Goal: Task Accomplishment & Management: Use online tool/utility

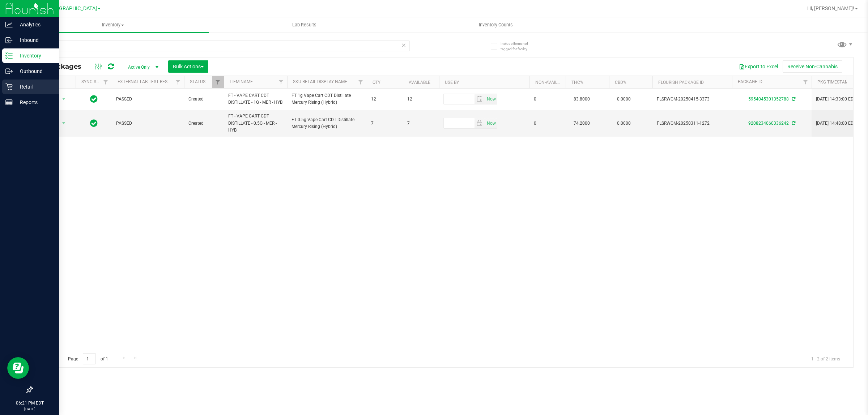
click at [25, 87] on p "Retail" at bounding box center [34, 86] width 43 height 9
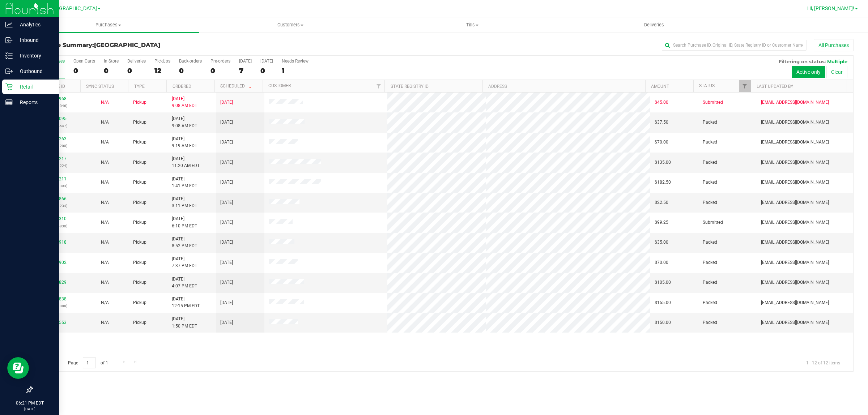
click at [842, 8] on span "Hi, [PERSON_NAME]!" at bounding box center [831, 8] width 47 height 6
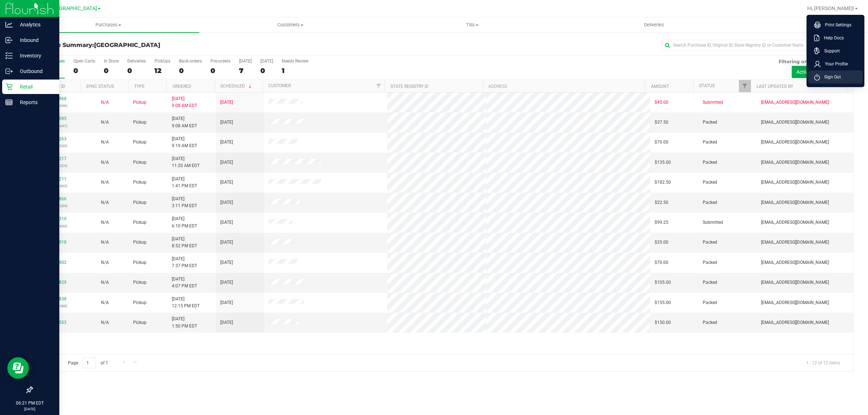
click at [825, 76] on span "Sign Out" at bounding box center [830, 76] width 21 height 7
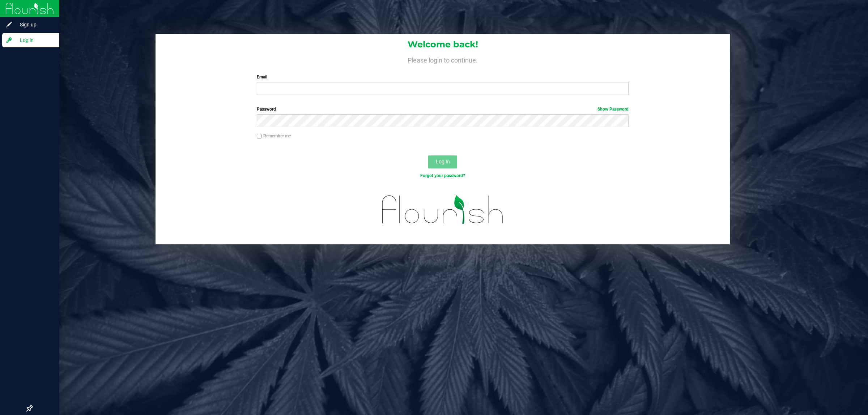
click at [331, 96] on div "Welcome back! Please login to continue. Email Required Please format your email…" at bounding box center [443, 67] width 575 height 67
click at [330, 89] on input "Email" at bounding box center [443, 88] width 372 height 13
type input "[EMAIL_ADDRESS][DOMAIN_NAME]"
click at [428, 156] on button "Log In" at bounding box center [442, 162] width 29 height 13
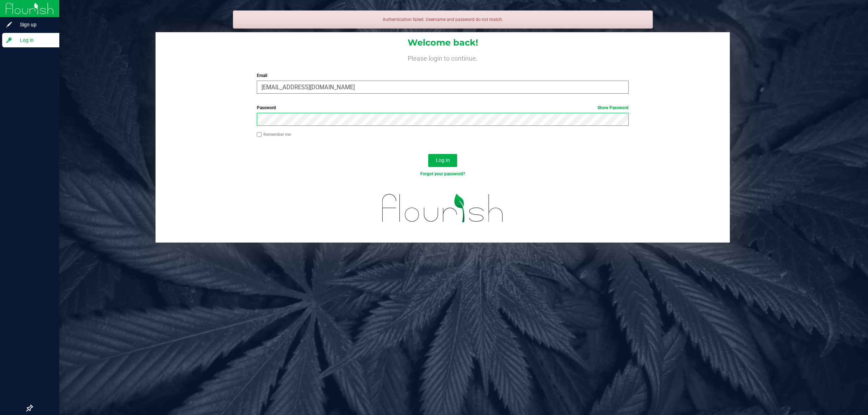
click at [428, 154] on button "Log In" at bounding box center [442, 160] width 29 height 13
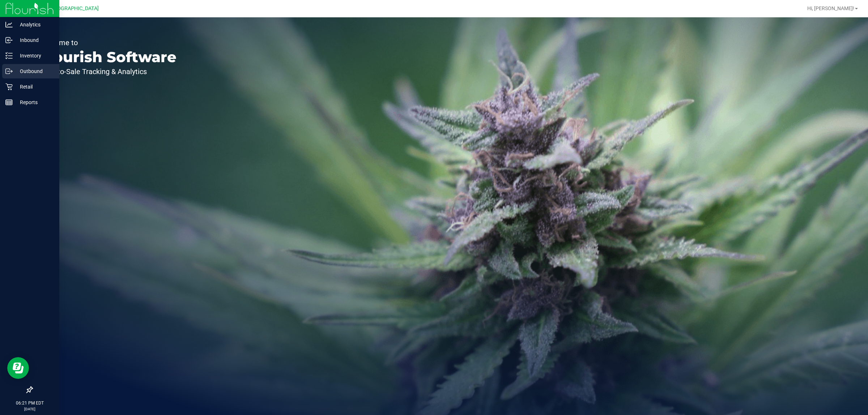
click at [18, 71] on p "Outbound" at bounding box center [34, 71] width 43 height 9
click at [25, 92] on div "Retail" at bounding box center [30, 87] width 57 height 14
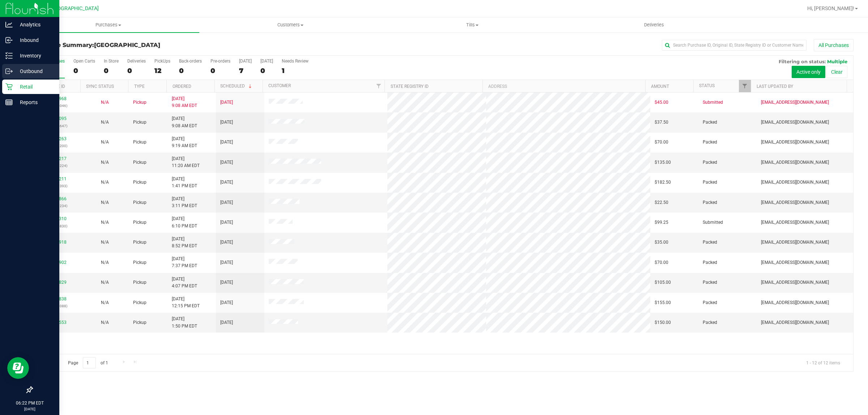
click at [16, 64] on div "Outbound" at bounding box center [30, 71] width 57 height 14
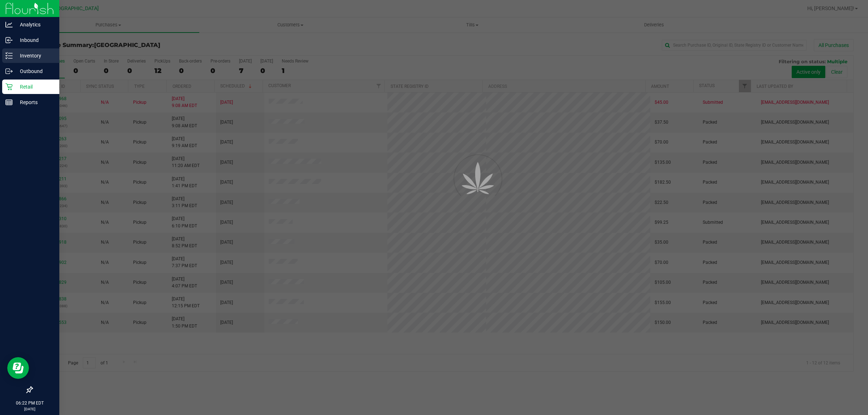
click at [26, 62] on div "Inventory" at bounding box center [30, 55] width 57 height 14
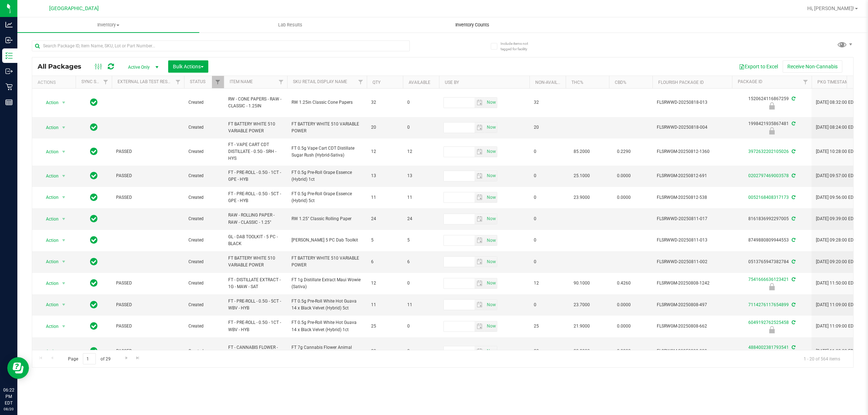
click at [469, 25] on span "Inventory Counts" at bounding box center [473, 25] width 54 height 7
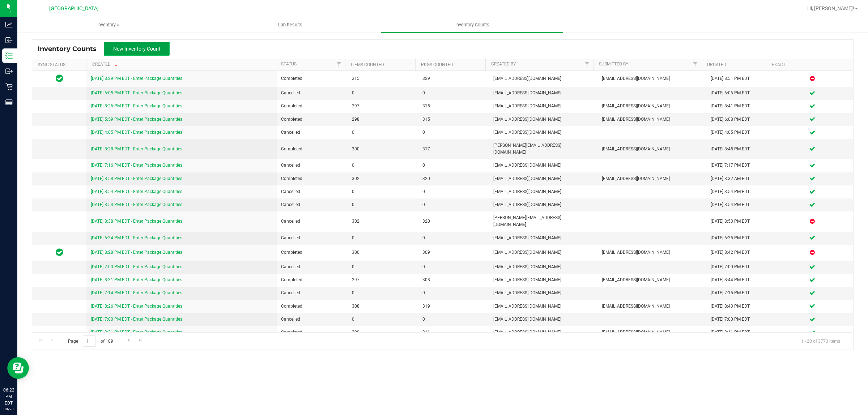
click at [141, 46] on span "New Inventory Count" at bounding box center [136, 49] width 47 height 6
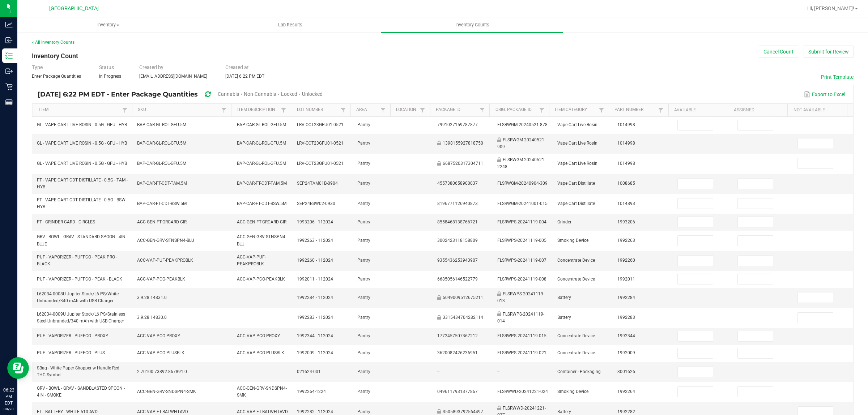
click at [239, 94] on span "Cannabis" at bounding box center [228, 94] width 21 height 6
click at [329, 93] on div "[DATE] 6:22 PM EDT - Enter Package Quantities Cannabis Non-Cannabis Locked Unlo…" at bounding box center [183, 94] width 291 height 13
click at [323, 95] on span "Unlocked" at bounding box center [312, 94] width 21 height 6
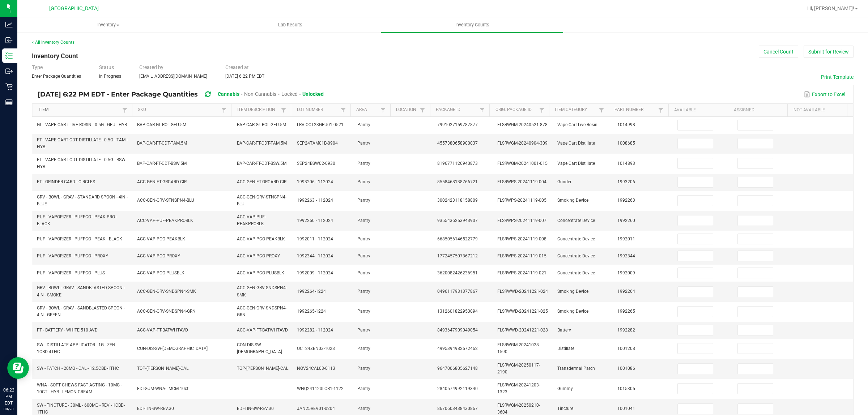
click at [46, 109] on link "Item" at bounding box center [80, 110] width 82 height 6
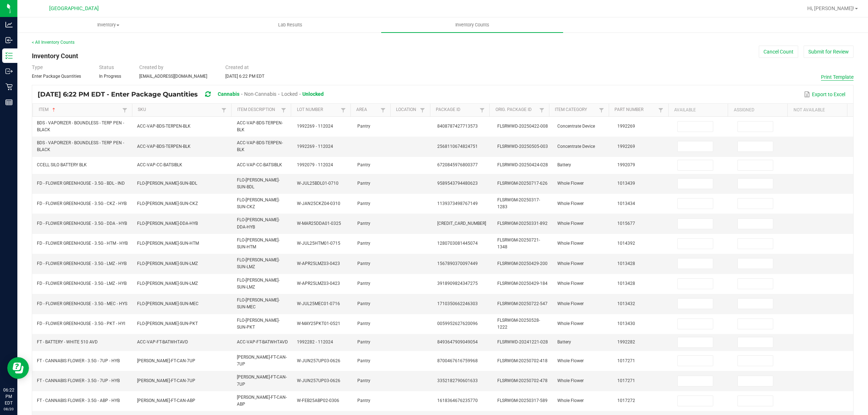
click at [821, 73] on button "Print Template" at bounding box center [837, 76] width 33 height 7
click at [768, 48] on button "Cancel Count" at bounding box center [778, 52] width 39 height 12
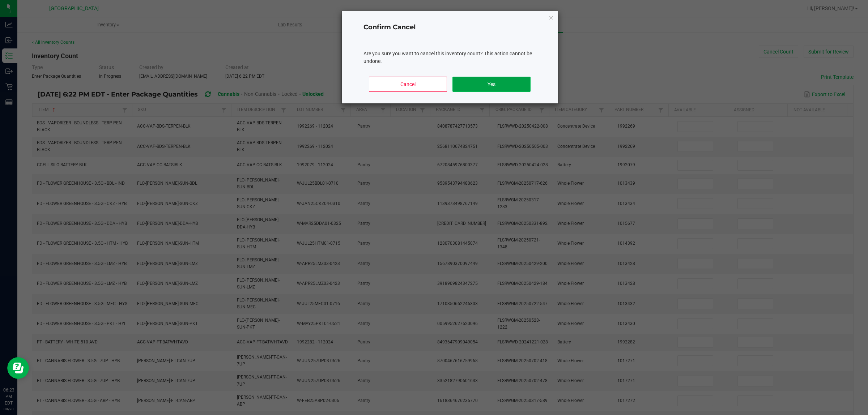
click at [473, 84] on button "Yes" at bounding box center [492, 84] width 78 height 15
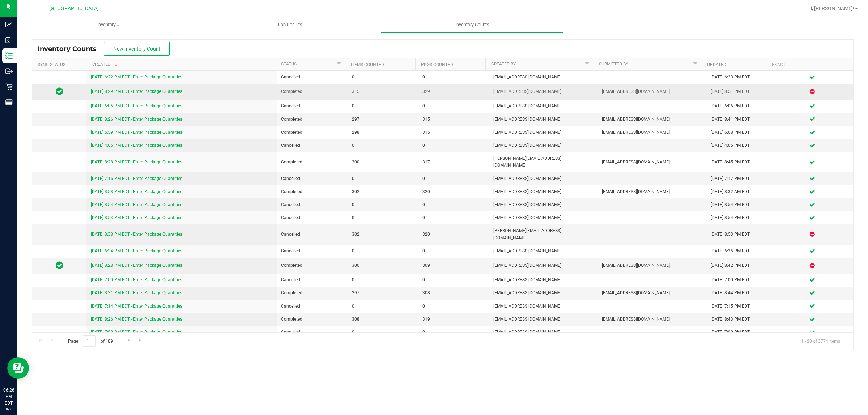
click at [160, 93] on link "[DATE] 8:29 PM EDT - Enter Package Quantities" at bounding box center [137, 91] width 92 height 5
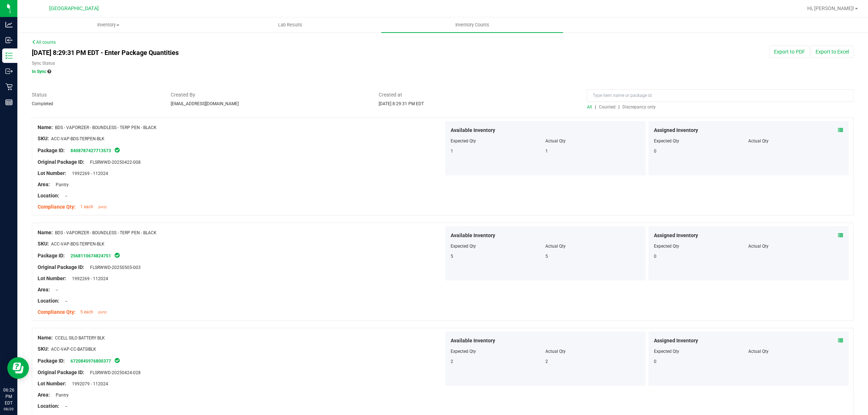
click at [623, 106] on span "Discrepancy only" at bounding box center [639, 107] width 33 height 5
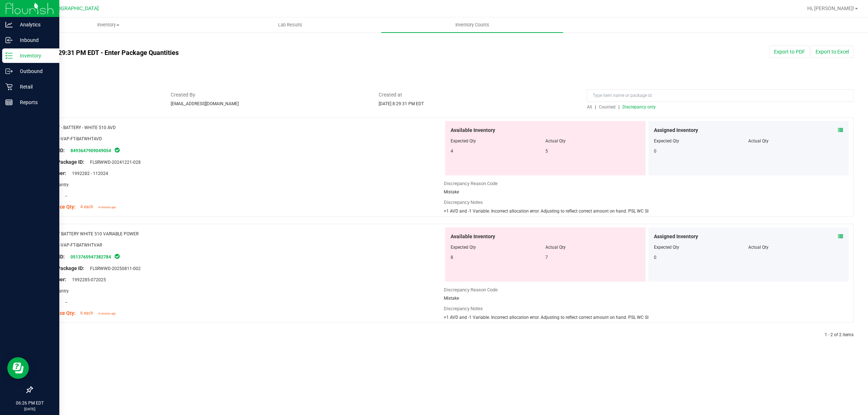
click at [7, 6] on img at bounding box center [29, 8] width 48 height 17
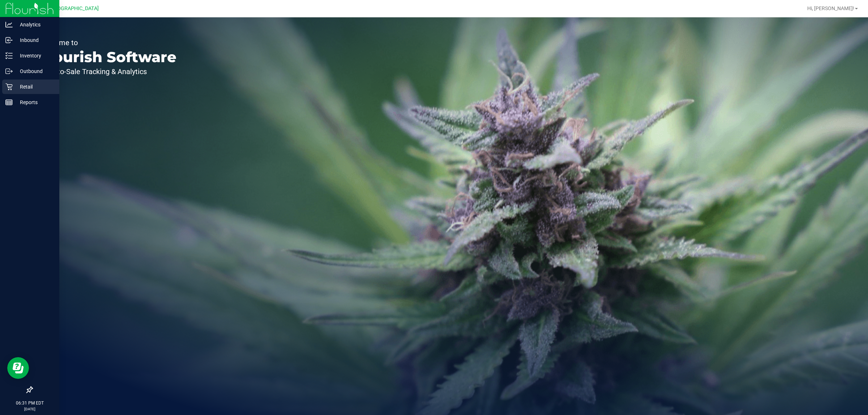
click at [8, 84] on icon at bounding box center [8, 87] width 7 height 7
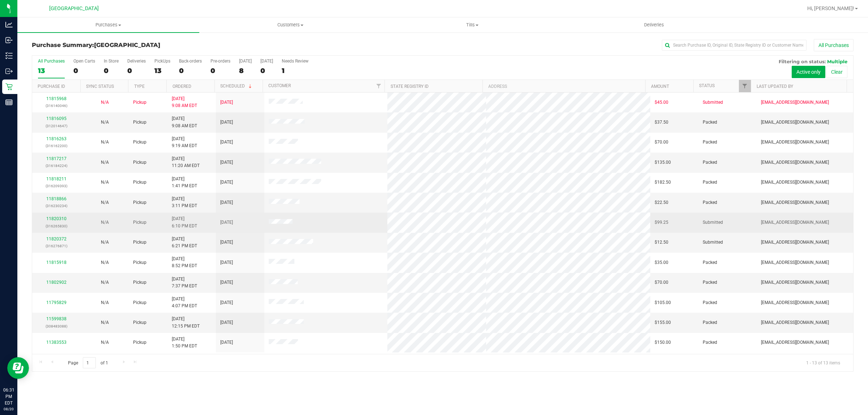
click at [147, 225] on td "Pickup" at bounding box center [148, 223] width 39 height 20
click at [59, 219] on link "11820310" at bounding box center [56, 218] width 20 height 5
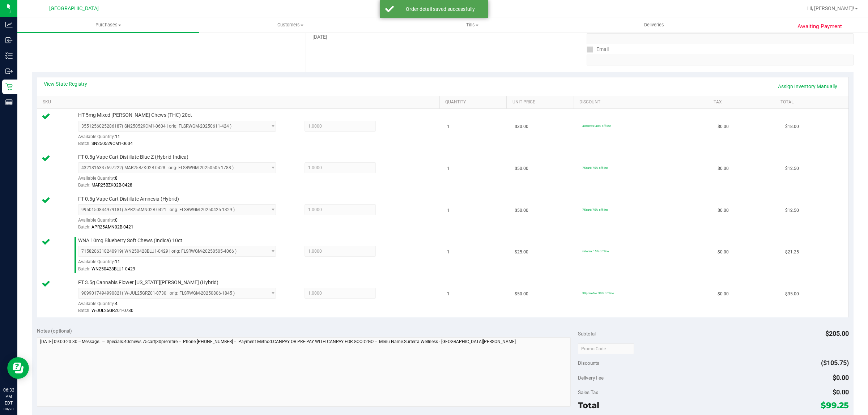
scroll to position [226, 0]
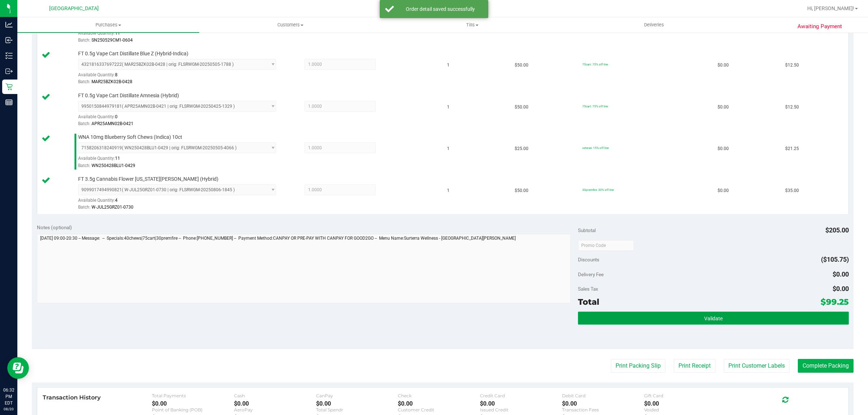
click at [628, 317] on button "Validate" at bounding box center [713, 318] width 271 height 13
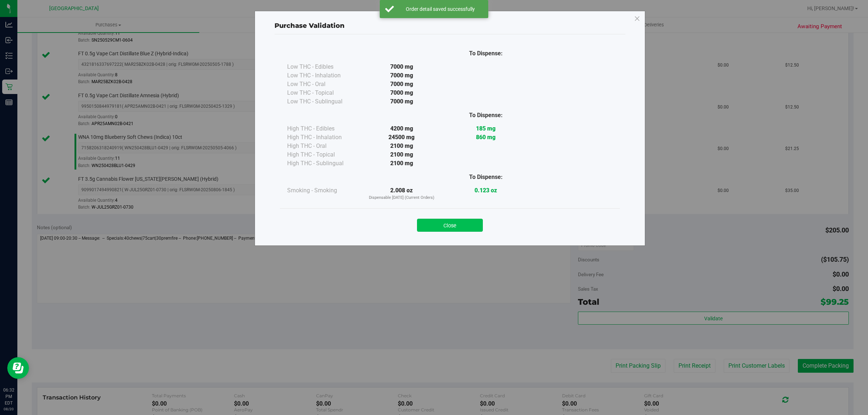
click at [440, 227] on button "Close" at bounding box center [450, 225] width 66 height 13
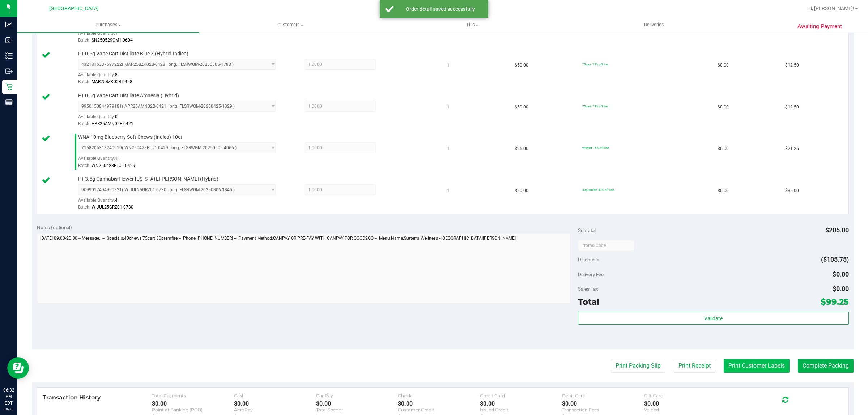
click at [729, 361] on button "Print Customer Labels" at bounding box center [757, 366] width 66 height 14
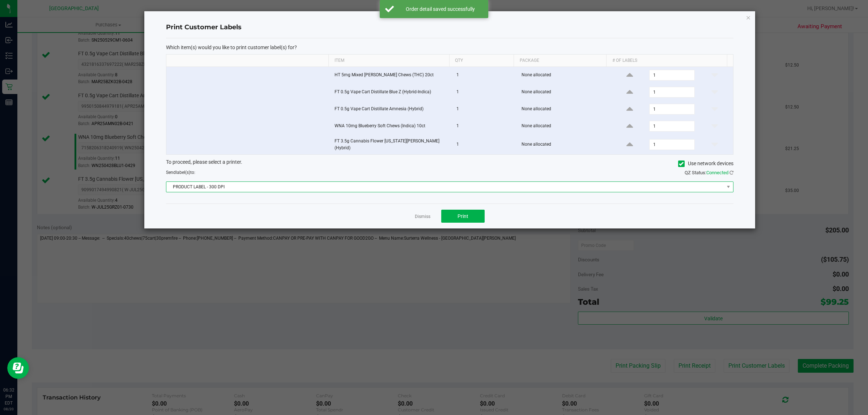
click at [417, 189] on span "PRODUCT LABEL - 300 DPI" at bounding box center [445, 187] width 558 height 10
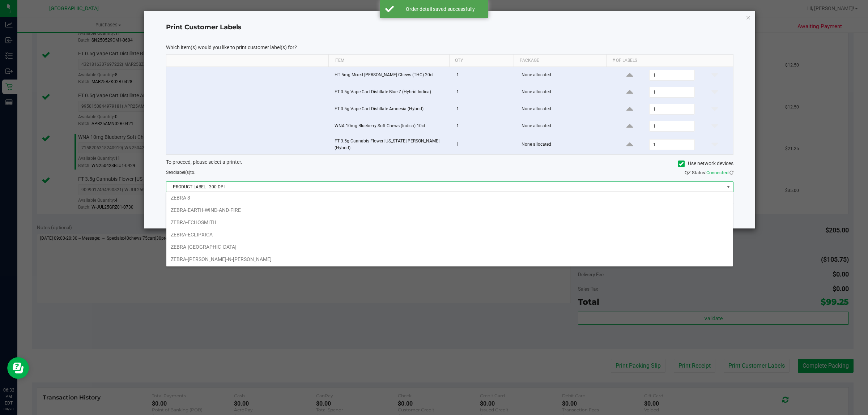
scroll to position [27, 0]
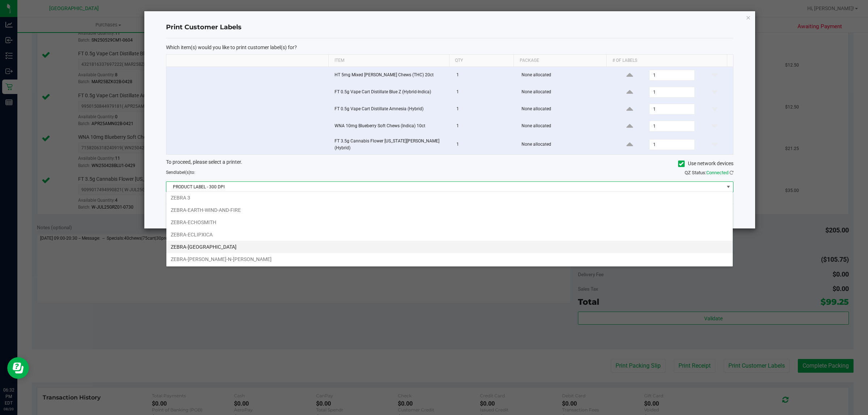
click at [236, 246] on li "ZEBRA-[GEOGRAPHIC_DATA]" at bounding box center [449, 247] width 567 height 12
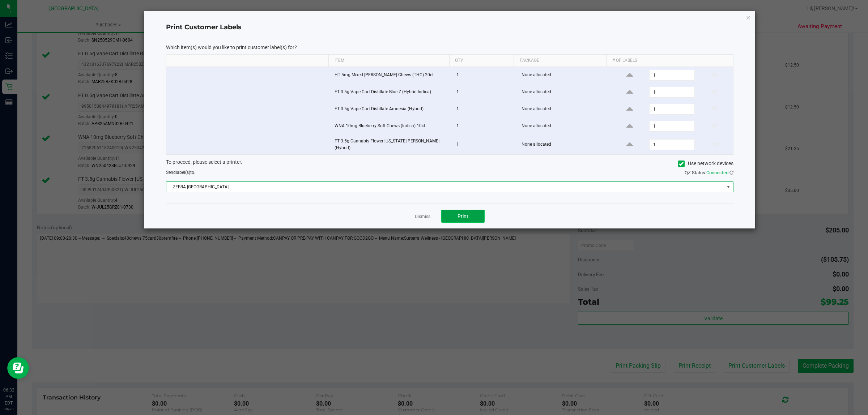
click at [483, 213] on button "Print" at bounding box center [462, 216] width 43 height 13
click at [419, 216] on link "Dismiss" at bounding box center [423, 217] width 16 height 6
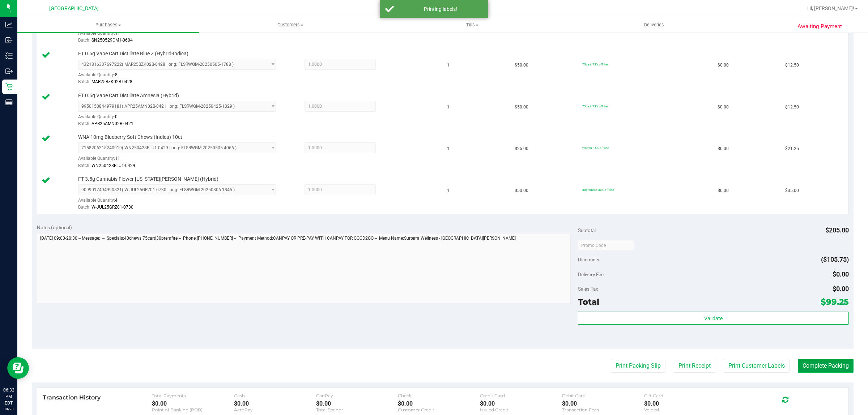
click at [803, 365] on button "Complete Packing" at bounding box center [826, 366] width 56 height 14
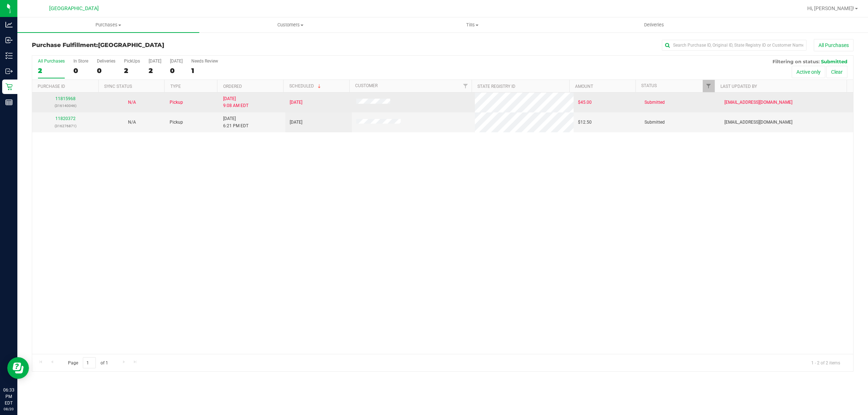
click at [67, 106] on p "(316140046)" at bounding box center [66, 105] width 58 height 7
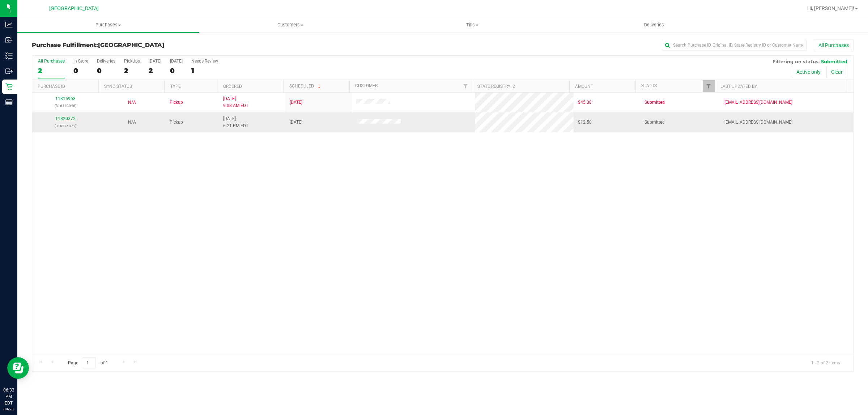
click at [65, 119] on link "11820372" at bounding box center [65, 118] width 20 height 5
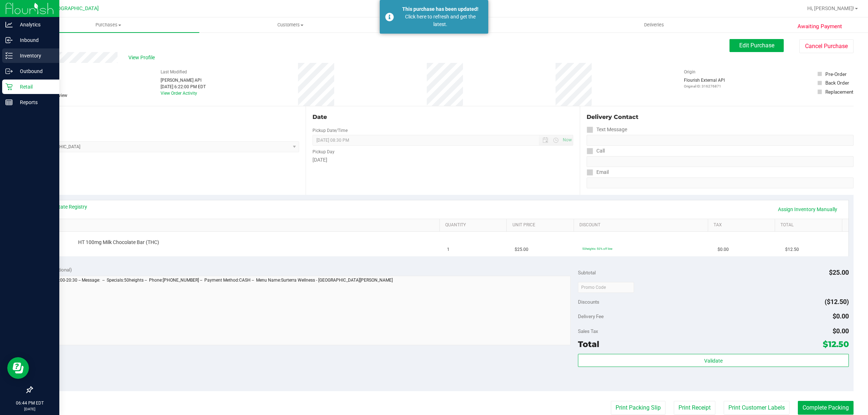
click at [5, 54] on icon at bounding box center [8, 55] width 7 height 7
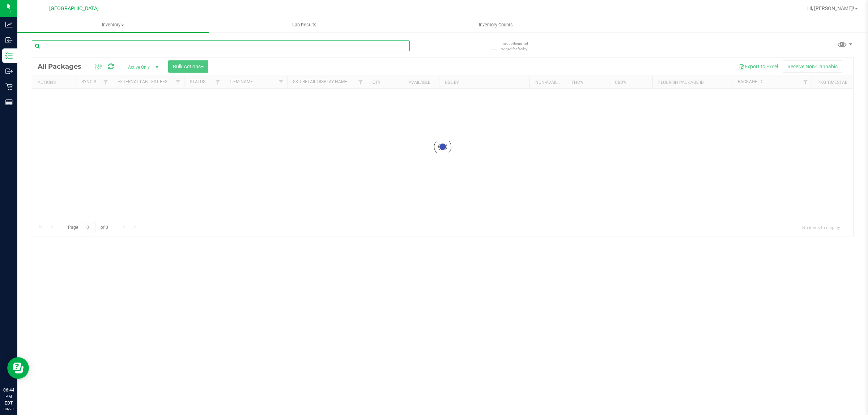
click at [91, 48] on input "text" at bounding box center [221, 46] width 378 height 11
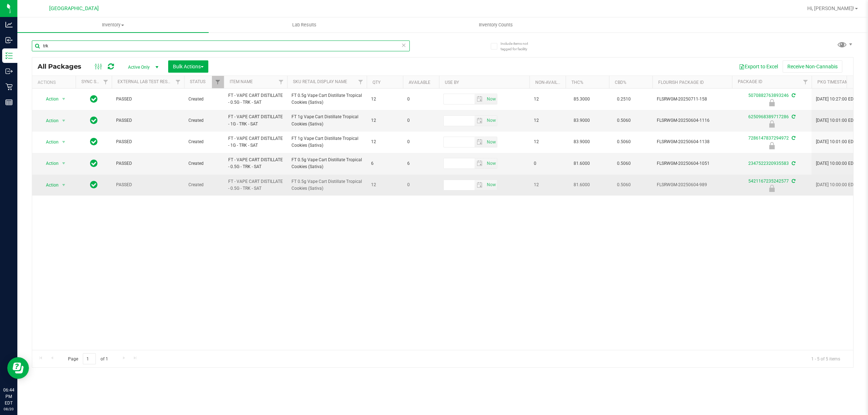
type input "trk"
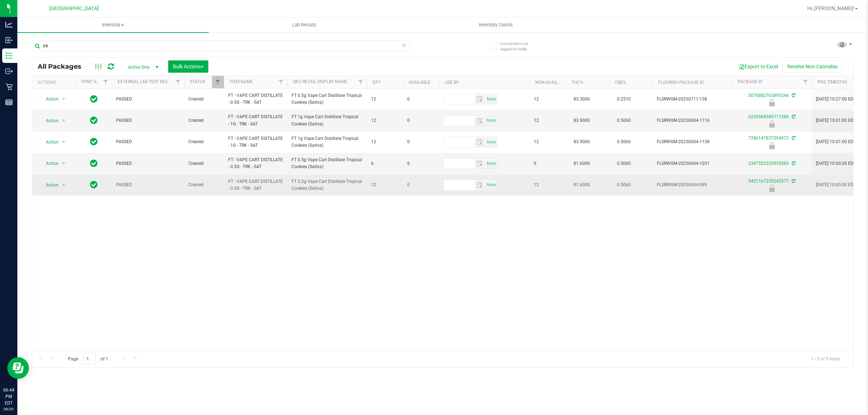
click at [283, 196] on td "FT - VAPE CART DISTILLATE - 0.5G - TRK - SAT" at bounding box center [255, 185] width 63 height 21
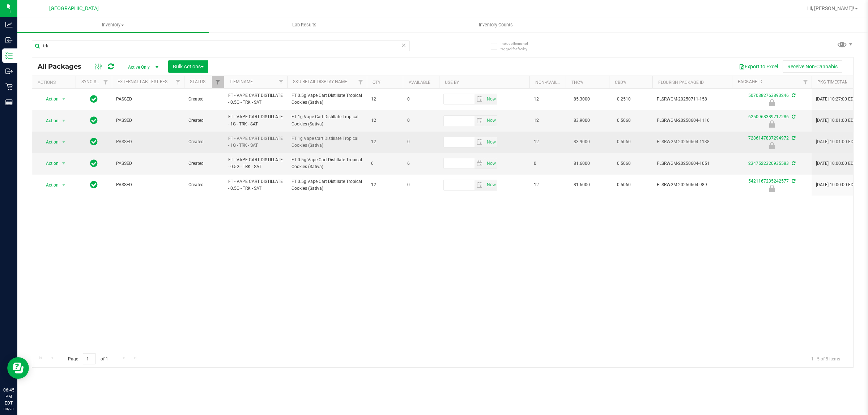
click at [53, 142] on span "Action" at bounding box center [49, 142] width 20 height 10
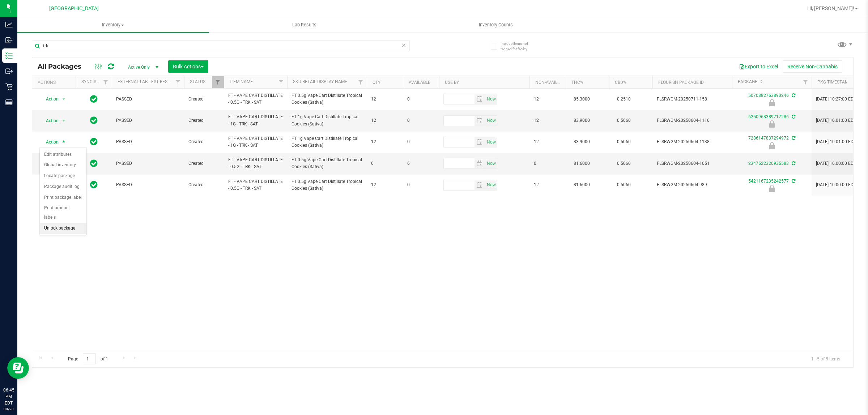
click at [51, 223] on li "Unlock package" at bounding box center [63, 228] width 47 height 11
